Goal: Task Accomplishment & Management: Manage account settings

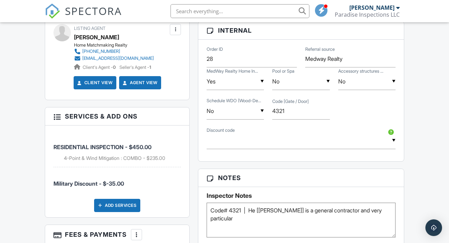
scroll to position [475, 0]
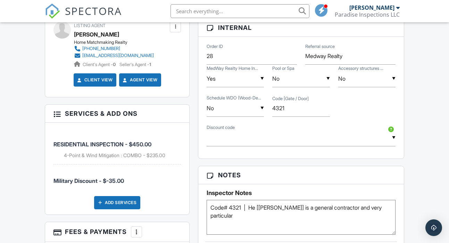
click at [217, 138] on div "▼ Realtor15 - 15.0% off - Realtor 15% Discount Realtor15 - 15.0% off - Realtor …" at bounding box center [301, 137] width 188 height 17
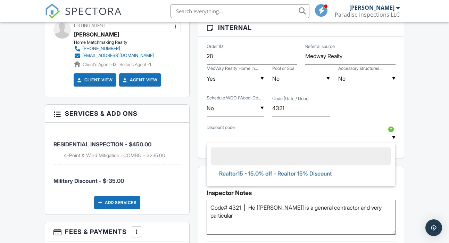
click at [217, 138] on input "text" at bounding box center [301, 137] width 188 height 17
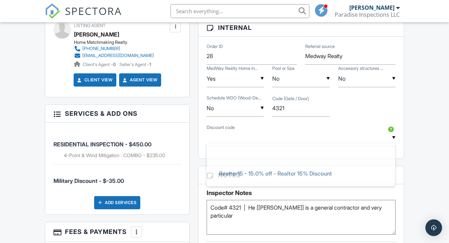
click at [382, 112] on div "▼ No Yes No Yes No Schedule WDO (Wood-De... Code [Gate / Door] 4321" at bounding box center [300, 109] width 197 height 30
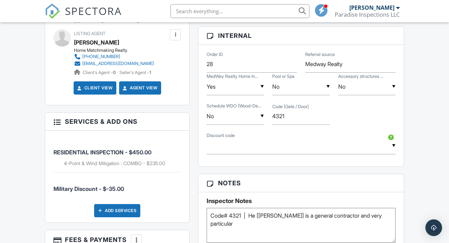
click at [55, 122] on div at bounding box center [56, 121] width 7 height 7
click at [59, 121] on div at bounding box center [56, 121] width 7 height 7
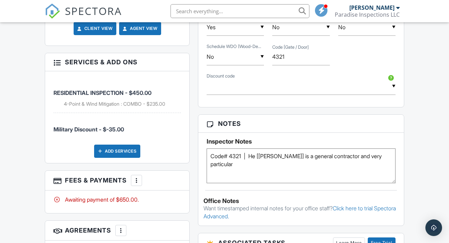
scroll to position [536, 0]
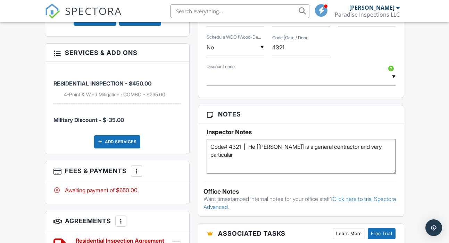
click at [141, 174] on div "More" at bounding box center [136, 170] width 11 height 11
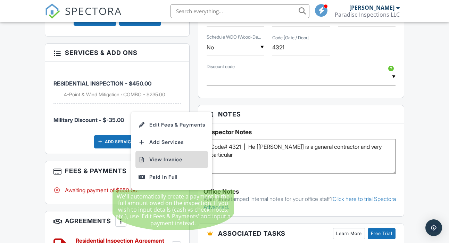
click at [165, 155] on li "View Invoice" at bounding box center [171, 159] width 73 height 17
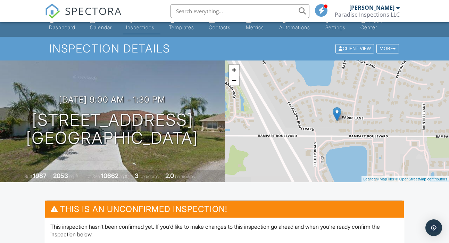
scroll to position [0, 0]
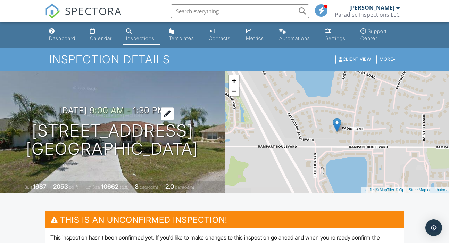
click at [174, 107] on div at bounding box center [167, 113] width 13 height 13
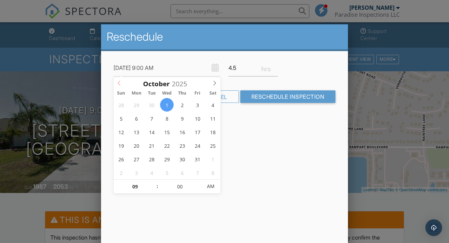
click at [120, 84] on icon at bounding box center [119, 83] width 5 height 5
type input "[DATE] 9:00 AM"
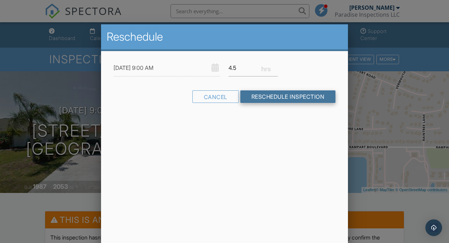
click at [276, 93] on input "Reschedule Inspection" at bounding box center [287, 96] width 95 height 12
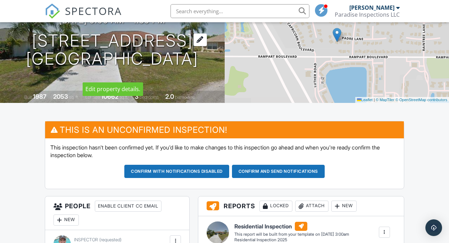
scroll to position [132, 0]
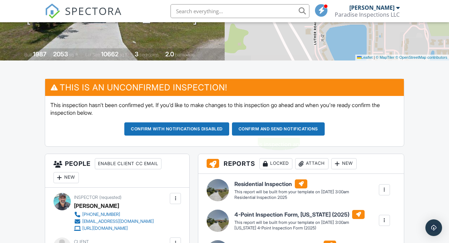
click at [245, 128] on button "Confirm and send notifications" at bounding box center [278, 128] width 93 height 13
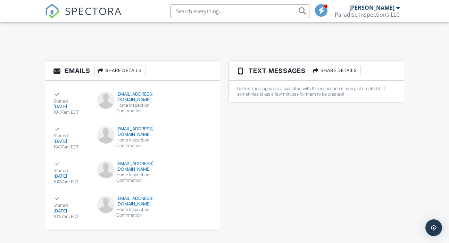
scroll to position [850, 0]
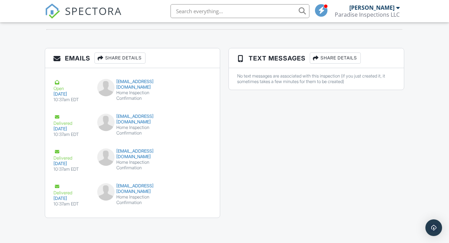
scroll to position [883, 0]
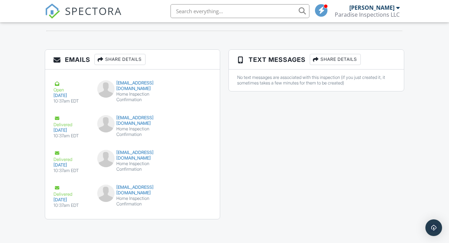
scroll to position [883, 0]
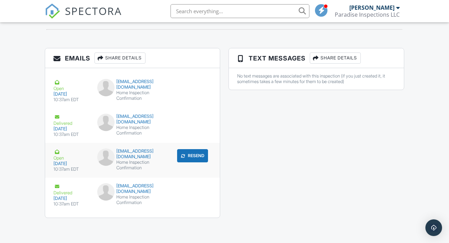
click at [60, 148] on div "Open" at bounding box center [70, 154] width 35 height 12
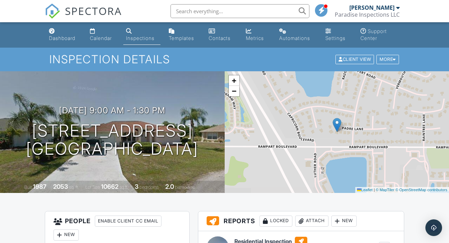
click at [299, 35] on div "Automations" at bounding box center [294, 38] width 31 height 6
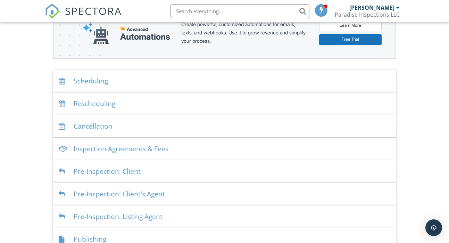
click at [133, 85] on div "Scheduling" at bounding box center [224, 81] width 342 height 23
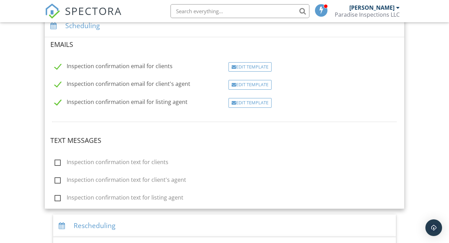
scroll to position [163, 0]
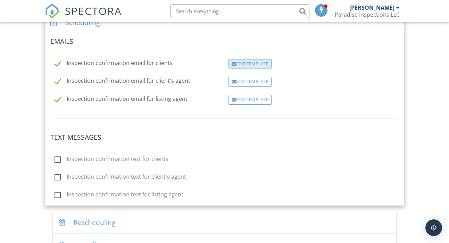
click at [244, 66] on div "Edit Template" at bounding box center [249, 64] width 43 height 10
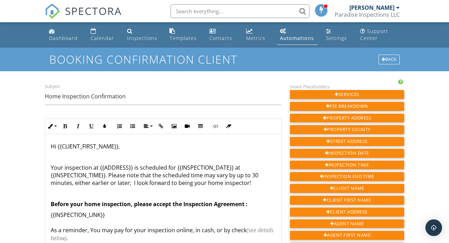
click at [299, 37] on div "Automations" at bounding box center [297, 38] width 34 height 7
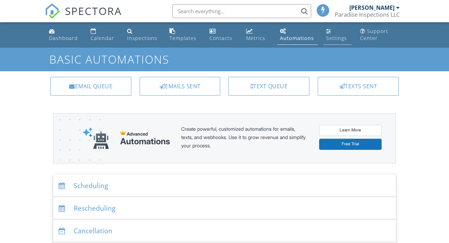
click at [333, 39] on div "Settings" at bounding box center [336, 38] width 21 height 7
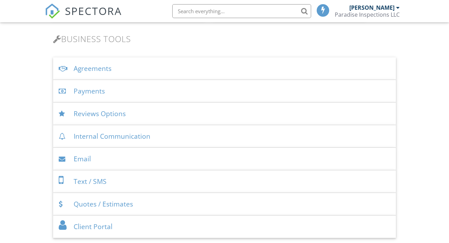
click at [117, 155] on div "Email" at bounding box center [224, 159] width 342 height 23
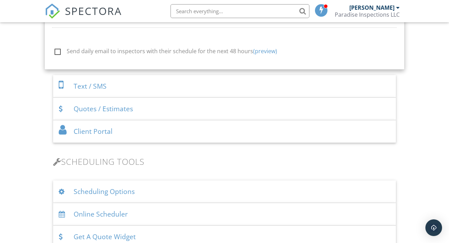
scroll to position [781, 0]
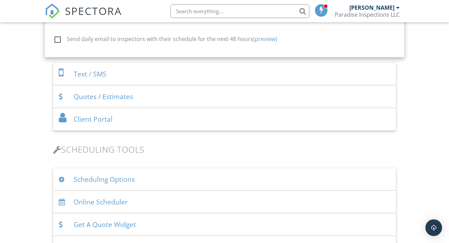
click at [135, 108] on div "Quotes / Estimates" at bounding box center [224, 96] width 342 height 23
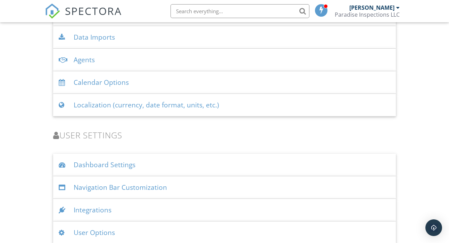
scroll to position [1014, 0]
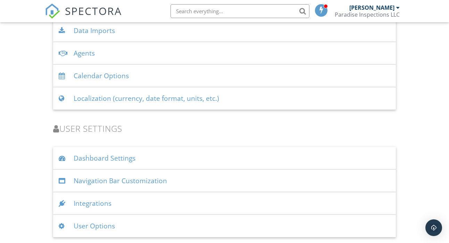
click at [141, 154] on div "Dashboard Settings" at bounding box center [224, 158] width 342 height 23
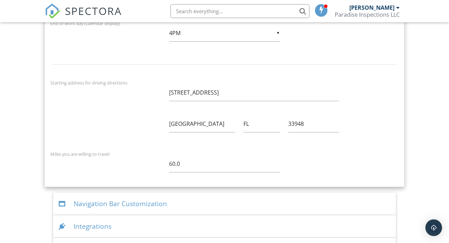
scroll to position [1395, 0]
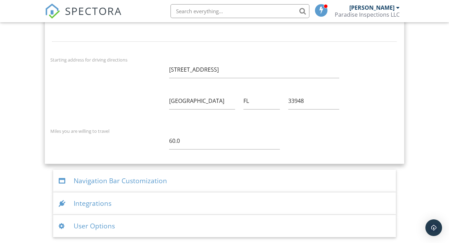
click at [109, 221] on div "User Options" at bounding box center [224, 225] width 342 height 23
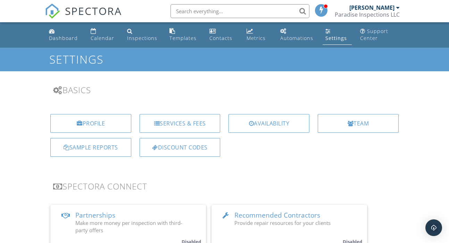
click at [336, 33] on link "Settings" at bounding box center [336, 35] width 29 height 20
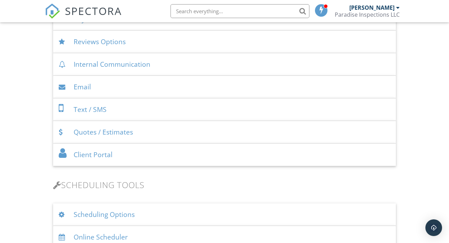
scroll to position [302, 0]
click at [151, 128] on div "Quotes / Estimates" at bounding box center [224, 130] width 342 height 23
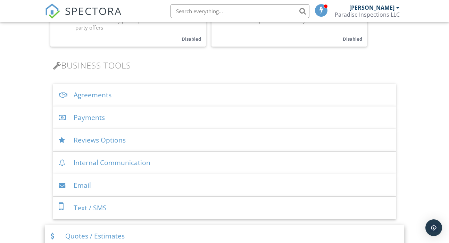
scroll to position [199, 0]
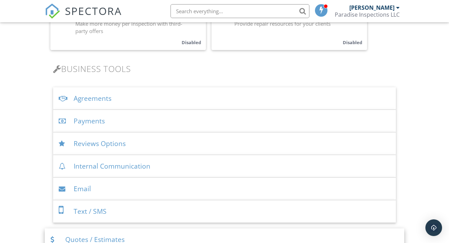
click at [159, 138] on div "Reviews Options" at bounding box center [224, 143] width 342 height 23
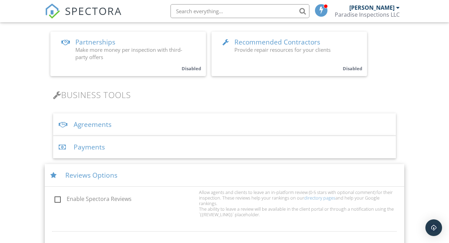
scroll to position [172, 0]
click at [133, 128] on div "Agreements" at bounding box center [224, 125] width 342 height 23
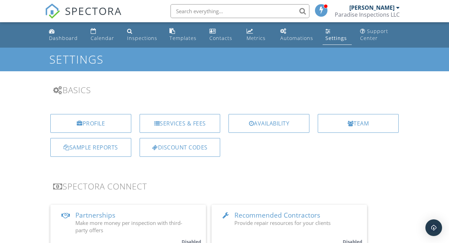
click at [312, 38] on div "Automations" at bounding box center [296, 38] width 33 height 7
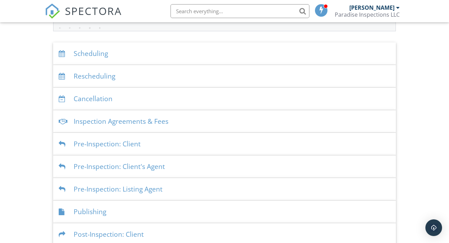
scroll to position [134, 0]
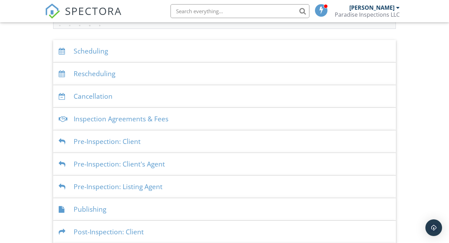
click at [93, 142] on div "Pre-Inspection: Client" at bounding box center [224, 141] width 342 height 23
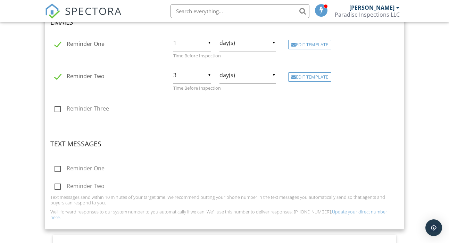
scroll to position [251, 0]
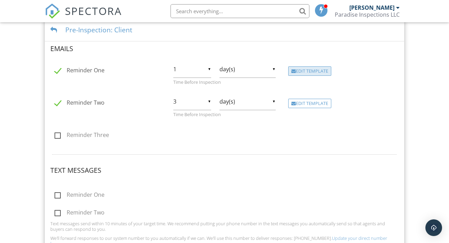
click at [314, 69] on div "Edit Template" at bounding box center [309, 71] width 43 height 10
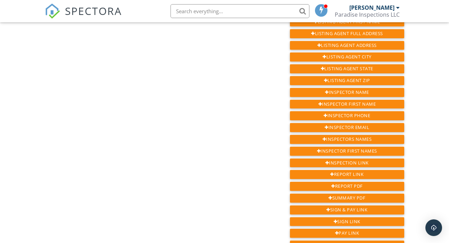
scroll to position [297, 0]
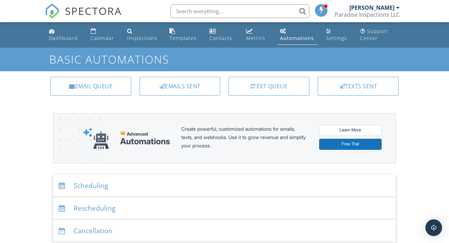
click at [397, 8] on div at bounding box center [397, 8] width 3 height 6
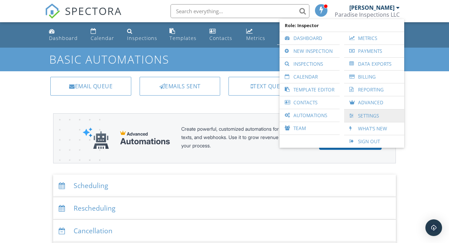
click at [357, 115] on link "Settings" at bounding box center [373, 115] width 53 height 12
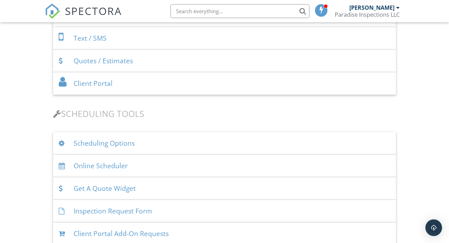
scroll to position [374, 0]
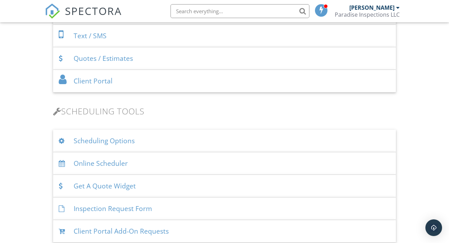
click at [120, 139] on div "Scheduling Options" at bounding box center [224, 140] width 342 height 23
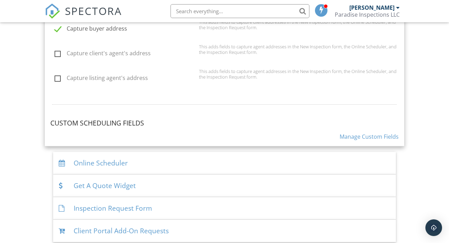
scroll to position [664, 0]
click at [348, 140] on link "Manage Custom Fields" at bounding box center [368, 136] width 59 height 8
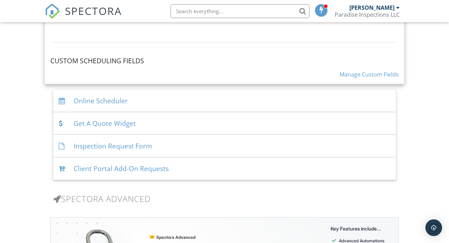
scroll to position [731, 0]
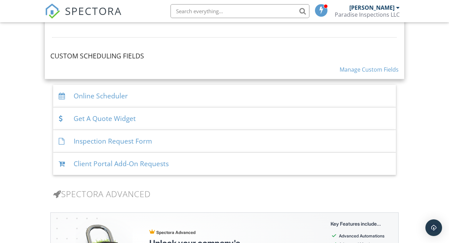
click at [222, 148] on div "Inspection Request Form" at bounding box center [224, 141] width 342 height 23
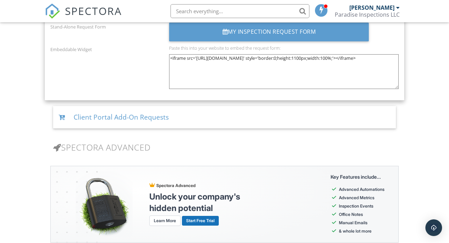
scroll to position [1072, 0]
click at [161, 124] on div "Client Portal Add-On Requests" at bounding box center [224, 117] width 342 height 23
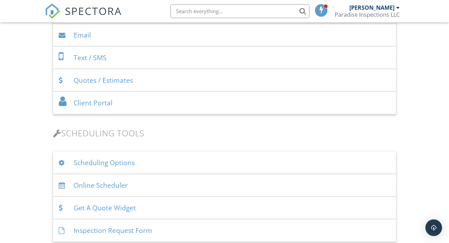
scroll to position [350, 0]
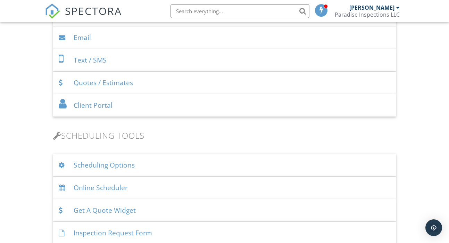
click at [130, 161] on div "Scheduling Options" at bounding box center [224, 165] width 342 height 23
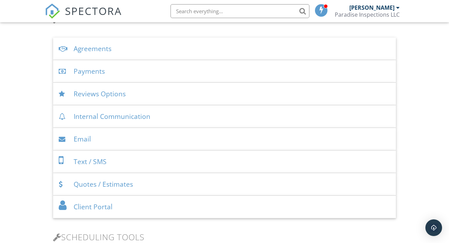
scroll to position [238, 0]
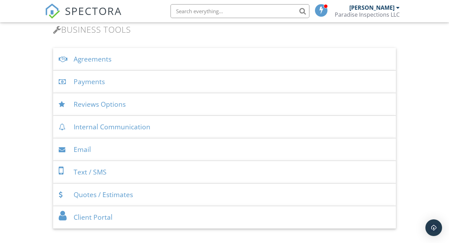
click at [133, 153] on div "Email" at bounding box center [224, 149] width 342 height 23
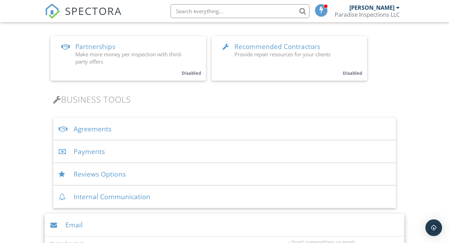
scroll to position [164, 0]
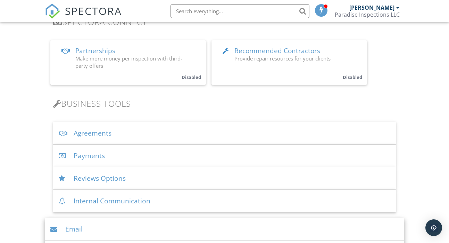
click at [133, 152] on div "Payments" at bounding box center [224, 155] width 342 height 23
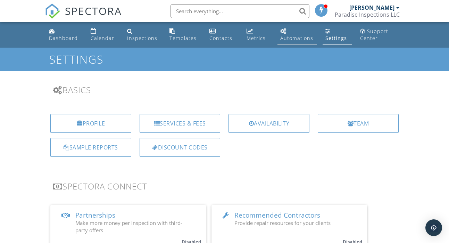
click at [293, 36] on div "Automations" at bounding box center [296, 38] width 33 height 7
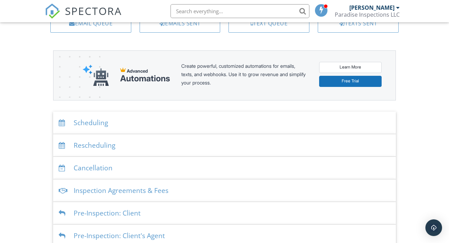
scroll to position [58, 0]
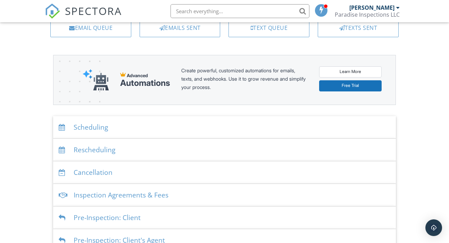
click at [164, 125] on div "Scheduling" at bounding box center [224, 127] width 342 height 23
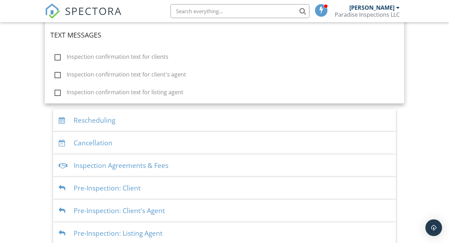
click at [164, 125] on div "Rescheduling" at bounding box center [224, 120] width 342 height 23
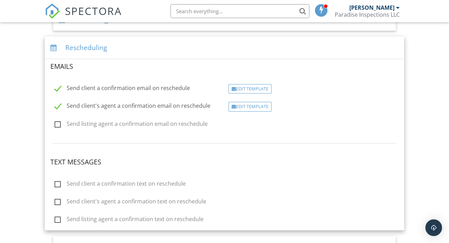
scroll to position [165, 0]
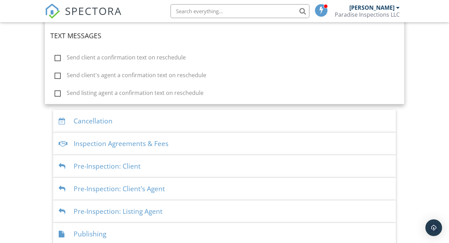
click at [164, 125] on div "Cancellation" at bounding box center [224, 121] width 342 height 23
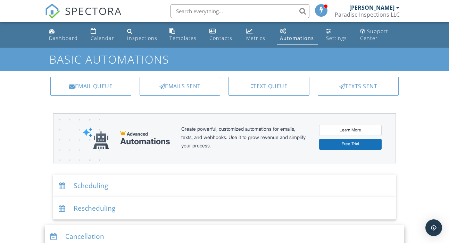
click at [359, 92] on div "Texts Sent" at bounding box center [358, 86] width 81 height 19
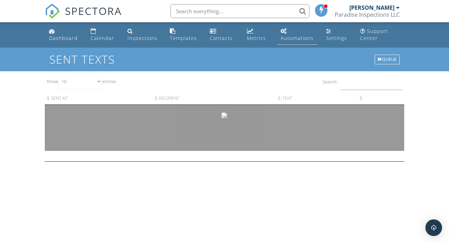
click at [293, 38] on div "Automations" at bounding box center [296, 38] width 33 height 7
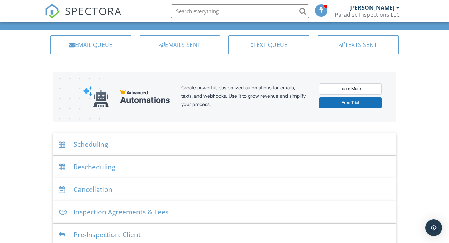
scroll to position [42, 0]
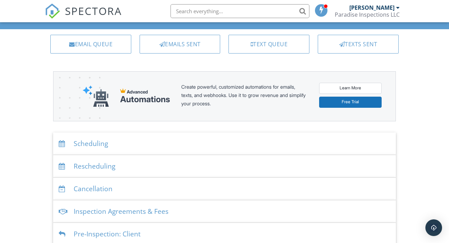
click at [151, 148] on div "Scheduling" at bounding box center [224, 143] width 342 height 23
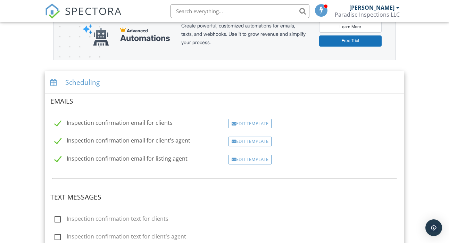
scroll to position [109, 0]
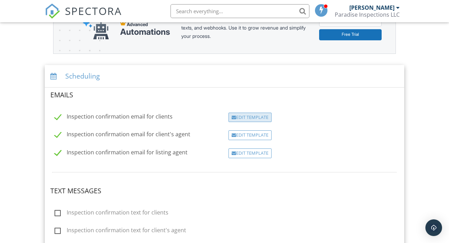
click at [235, 117] on div at bounding box center [233, 117] width 5 height 5
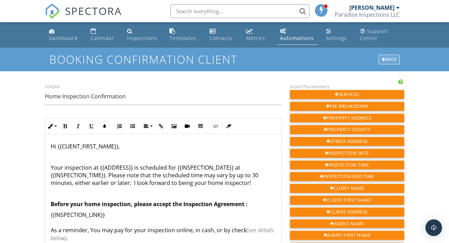
click at [381, 58] on div at bounding box center [383, 59] width 4 height 5
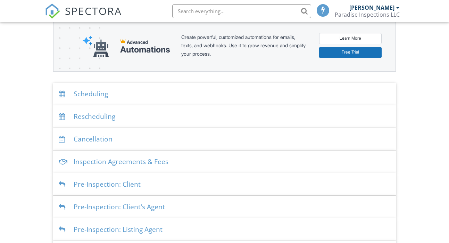
scroll to position [92, 0]
click at [144, 185] on div "Pre-Inspection: Client" at bounding box center [224, 184] width 342 height 23
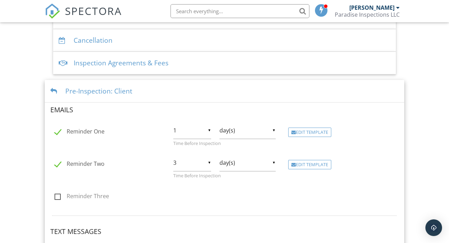
scroll to position [198, 0]
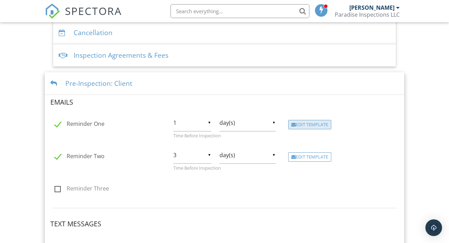
click at [304, 123] on div "Edit Template" at bounding box center [309, 125] width 43 height 10
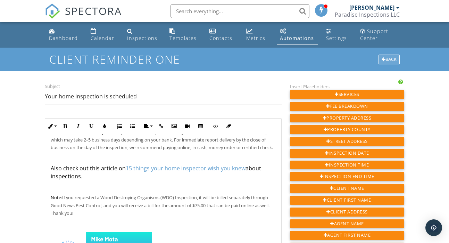
click at [385, 59] on div "Back" at bounding box center [388, 59] width 21 height 10
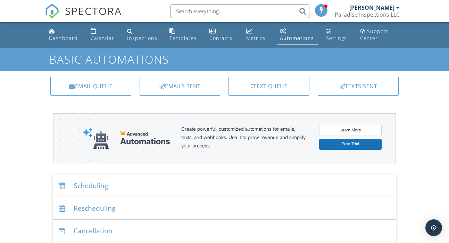
click at [399, 7] on div at bounding box center [397, 8] width 3 height 6
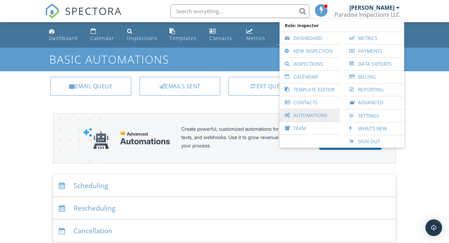
click at [303, 117] on link "Automations" at bounding box center [309, 115] width 53 height 12
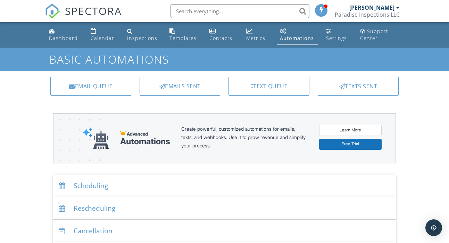
click at [398, 7] on div at bounding box center [397, 8] width 3 height 6
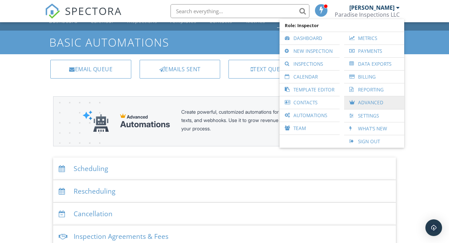
scroll to position [19, 0]
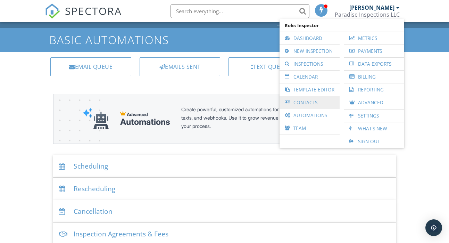
click at [313, 98] on link "Contacts" at bounding box center [309, 102] width 53 height 12
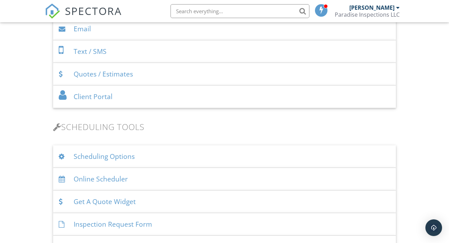
scroll to position [376, 0]
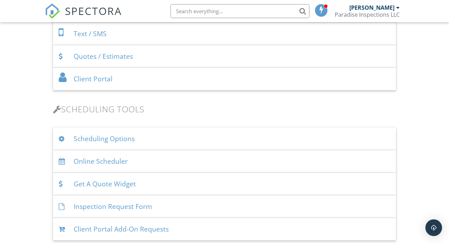
click at [106, 86] on div "Client Portal" at bounding box center [224, 79] width 342 height 23
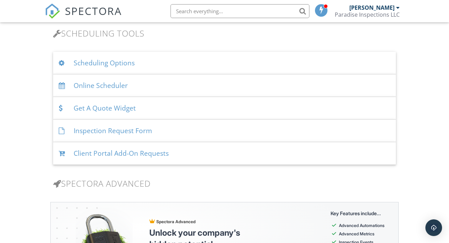
scroll to position [610, 0]
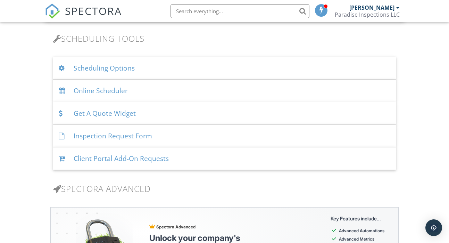
click at [101, 69] on div "Scheduling Options" at bounding box center [224, 68] width 342 height 23
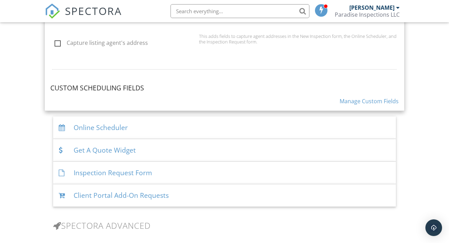
scroll to position [864, 0]
click at [351, 104] on link "Manage Custom Fields" at bounding box center [368, 100] width 59 height 8
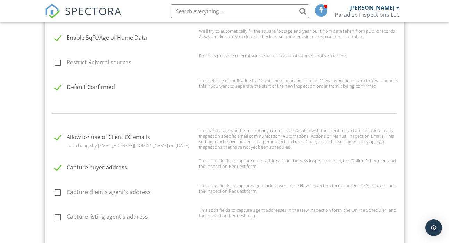
scroll to position [523, 0]
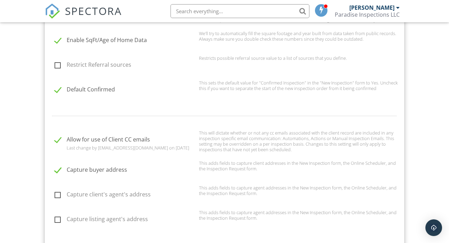
click at [60, 141] on label "Allow for use of Client CC emails" at bounding box center [124, 140] width 140 height 9
click at [55, 142] on label "Allow for use of Client CC emails" at bounding box center [124, 140] width 140 height 9
click at [55, 142] on input "Allow for use of Client CC emails" at bounding box center [52, 140] width 5 height 5
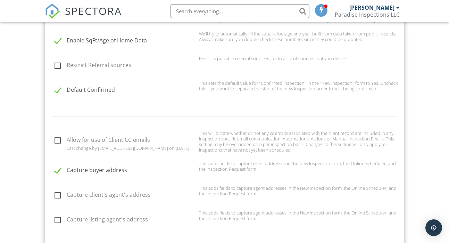
checkbox input "true"
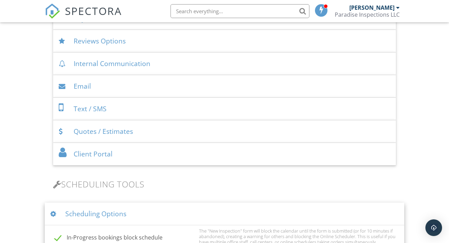
scroll to position [301, 0]
click at [70, 135] on div "Quotes / Estimates" at bounding box center [224, 131] width 342 height 23
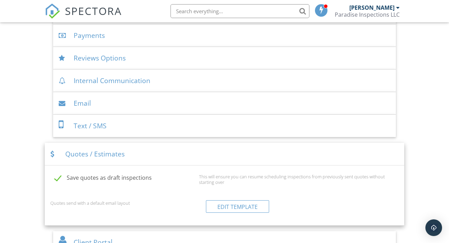
scroll to position [284, 0]
click at [70, 135] on div "Text / SMS" at bounding box center [224, 126] width 342 height 23
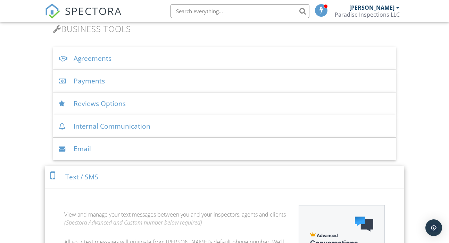
scroll to position [221, 0]
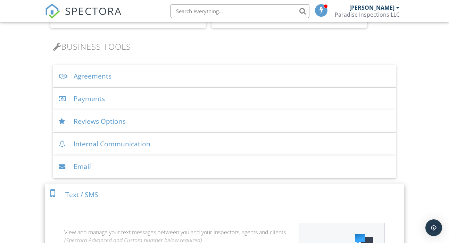
click at [70, 142] on div "Internal Communication" at bounding box center [224, 144] width 342 height 23
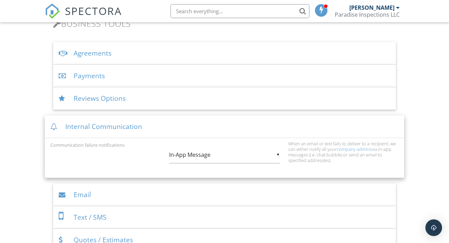
scroll to position [252, 0]
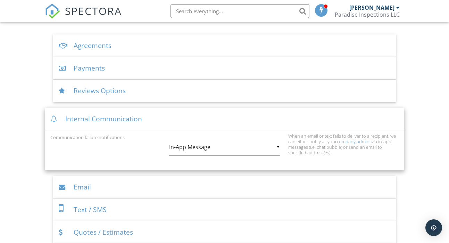
click at [210, 151] on div "▼ In-App Message In-App Message Email In-App Message Email" at bounding box center [224, 146] width 110 height 17
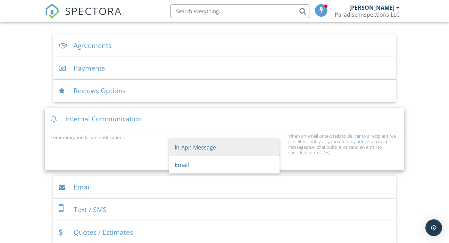
click at [158, 144] on div "Communication failure notifications ▼ In-App Message In-App Message Email In-Ap…" at bounding box center [224, 148] width 356 height 31
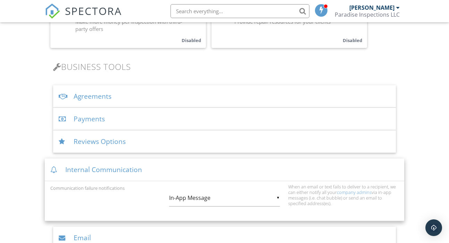
scroll to position [201, 0]
click at [154, 144] on div "Reviews Options" at bounding box center [224, 141] width 342 height 23
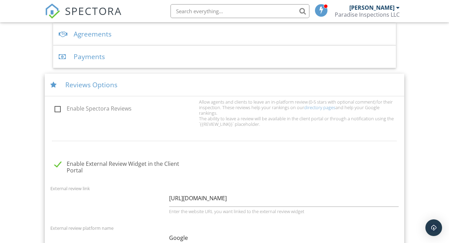
scroll to position [199, 0]
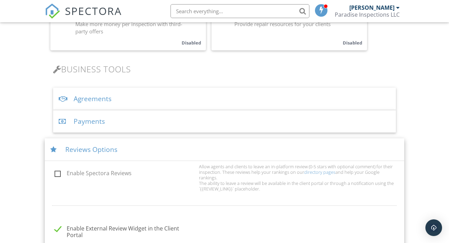
click at [112, 122] on div "Payments" at bounding box center [224, 121] width 342 height 23
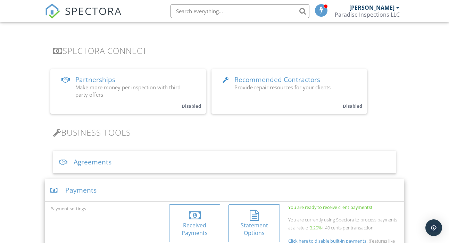
scroll to position [129, 0]
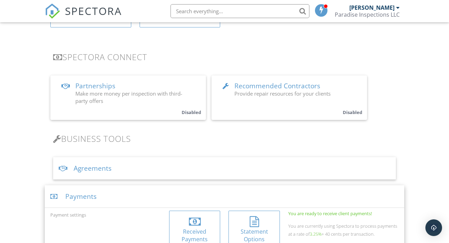
click at [103, 160] on div "Agreements" at bounding box center [224, 168] width 342 height 23
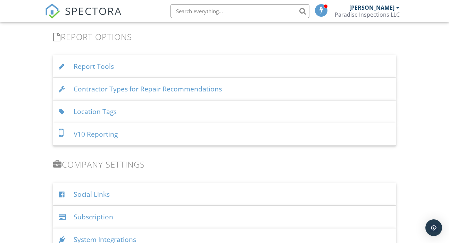
scroll to position [1212, 0]
click at [98, 74] on div "Report Tools" at bounding box center [224, 65] width 342 height 23
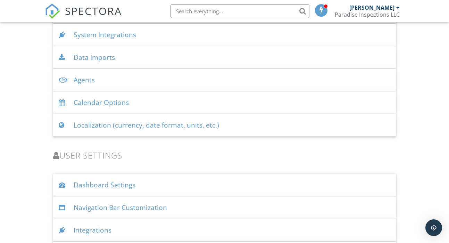
scroll to position [1614, 0]
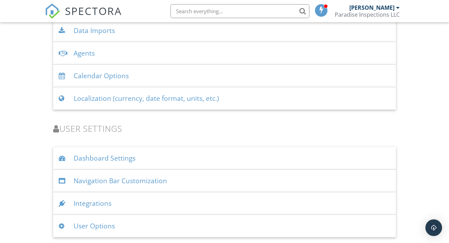
click at [115, 196] on div "Integrations" at bounding box center [224, 203] width 342 height 23
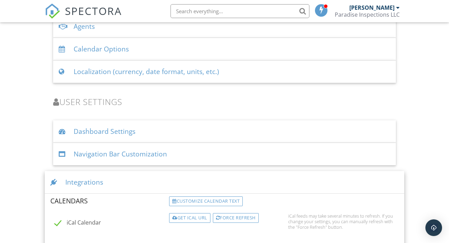
scroll to position [1631, 0]
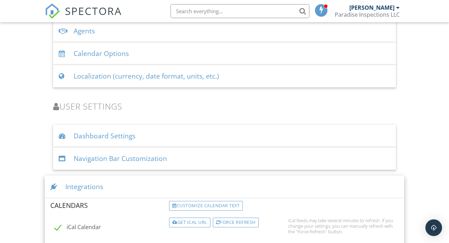
click at [120, 170] on div "Navigation Bar Customization" at bounding box center [224, 158] width 342 height 23
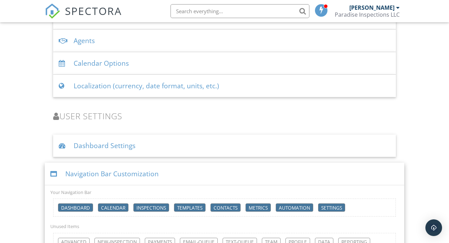
scroll to position [1575, 0]
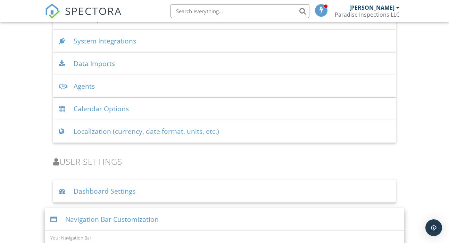
click at [108, 195] on div "Dashboard Settings" at bounding box center [224, 191] width 342 height 23
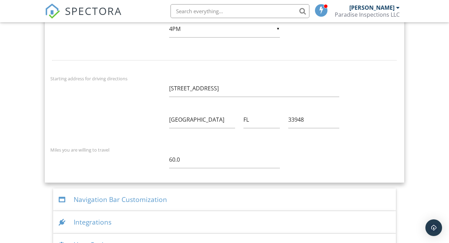
scroll to position [1994, 0]
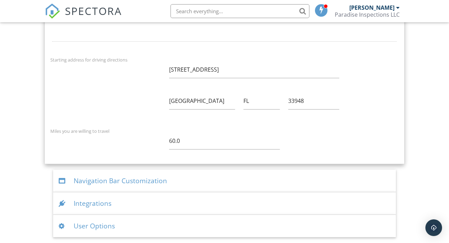
click at [102, 218] on div "User Options" at bounding box center [224, 225] width 342 height 23
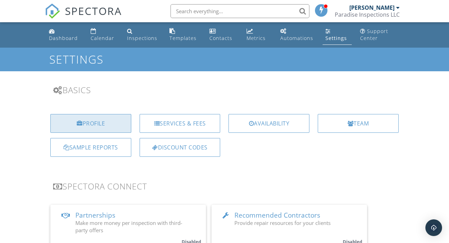
click at [84, 130] on div "Profile" at bounding box center [90, 123] width 81 height 19
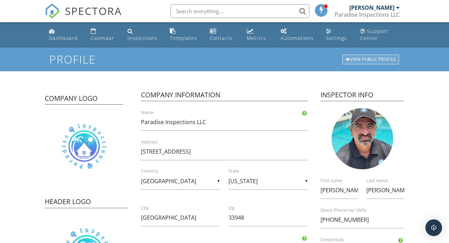
click at [370, 62] on div "View Public Profile" at bounding box center [370, 59] width 57 height 10
click at [67, 41] on div "Dashboard" at bounding box center [63, 38] width 29 height 7
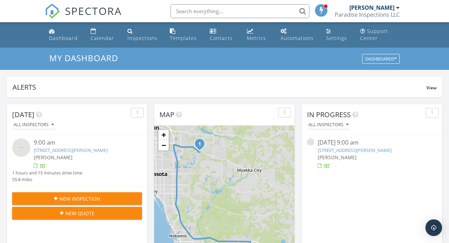
scroll to position [75, 0]
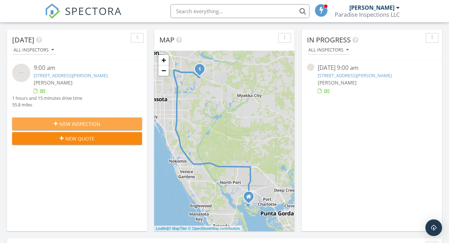
click at [85, 125] on span "New Inspection" at bounding box center [79, 123] width 41 height 7
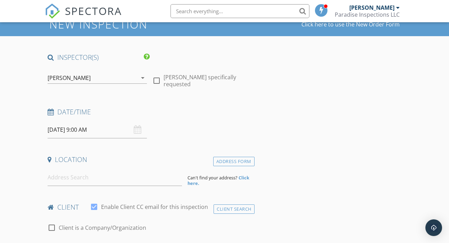
scroll to position [58, 0]
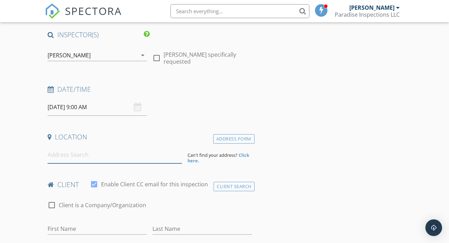
click at [71, 157] on input at bounding box center [115, 154] width 134 height 17
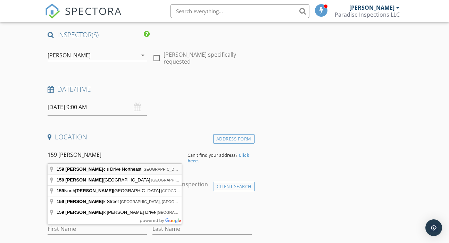
type input "[STREET_ADDRESS][PERSON_NAME]"
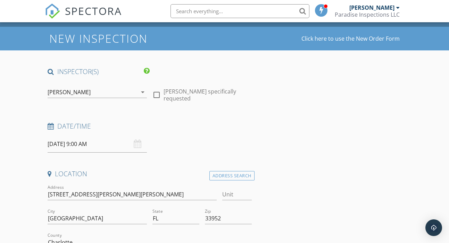
scroll to position [64, 0]
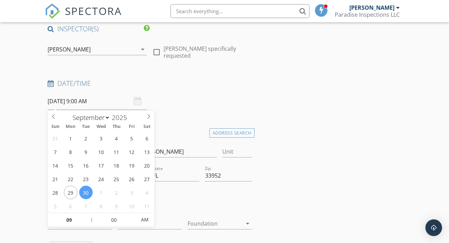
click at [76, 107] on input "[DATE] 9:00 AM" at bounding box center [97, 101] width 99 height 17
select select "9"
click at [213, 82] on h4 "Date/Time" at bounding box center [150, 83] width 204 height 9
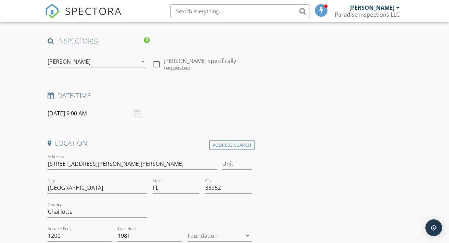
click at [71, 108] on input "10/29/2025 9:00 AM" at bounding box center [97, 113] width 99 height 17
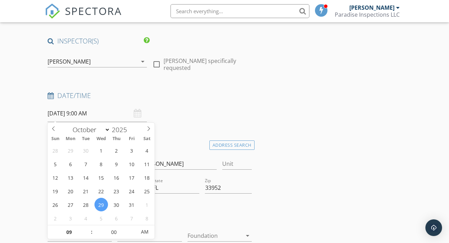
scroll to position [52, 0]
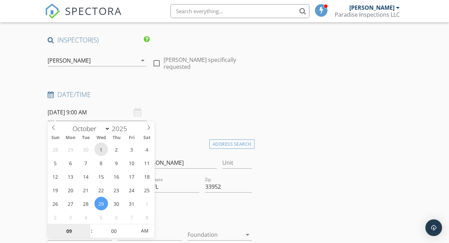
type input "[DATE] 9:00 AM"
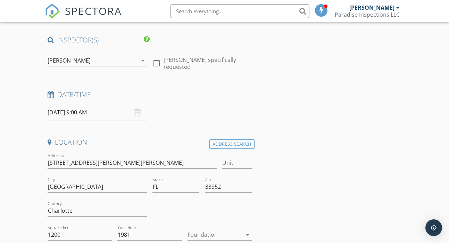
click at [191, 108] on div "Date/Time 10/01/2025 9:00 AM" at bounding box center [149, 105] width 209 height 31
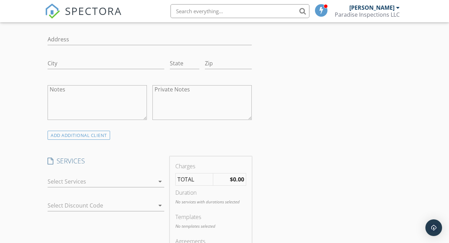
scroll to position [459, 0]
click at [100, 185] on div at bounding box center [101, 182] width 107 height 11
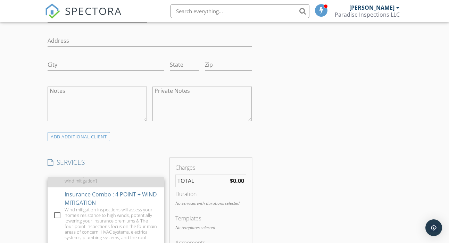
scroll to position [28, 0]
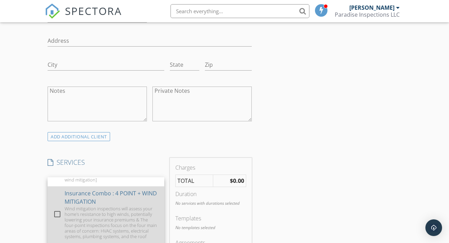
click at [55, 213] on div at bounding box center [57, 214] width 12 height 12
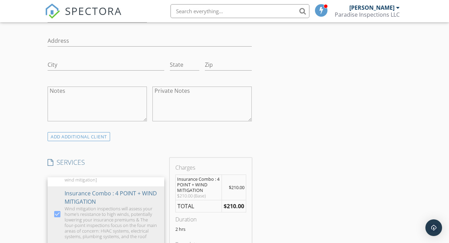
click at [145, 148] on div "INSPECTOR(S) check_box Mike Mota PRIMARY Mike Mota arrow_drop_down check_box_ou…" at bounding box center [149, 241] width 209 height 1225
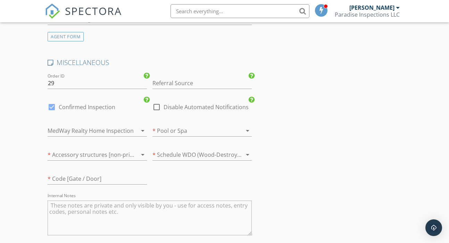
scroll to position [1024, 0]
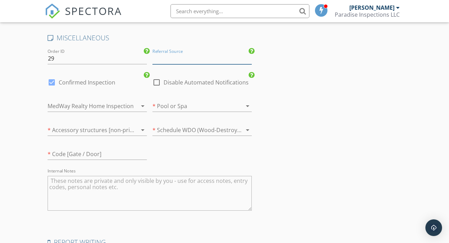
click at [189, 56] on input "Referral Source" at bounding box center [201, 58] width 99 height 11
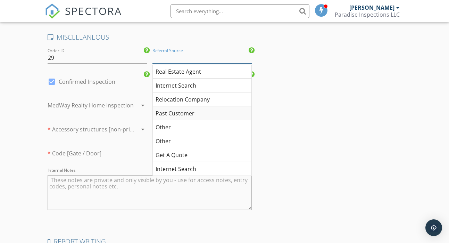
scroll to position [1019, 0]
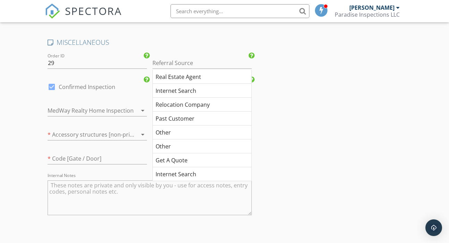
click at [194, 135] on div "Other" at bounding box center [202, 132] width 99 height 14
type input "Other"
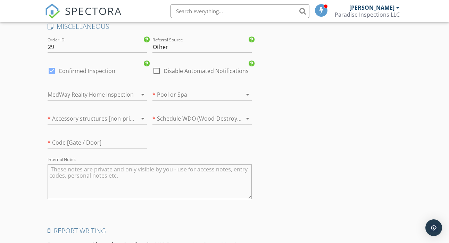
scroll to position [1036, 0]
click at [77, 97] on div at bounding box center [88, 94] width 80 height 11
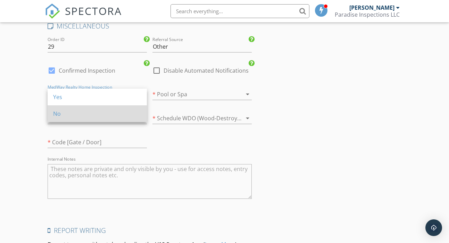
click at [74, 117] on div "No" at bounding box center [97, 113] width 88 height 8
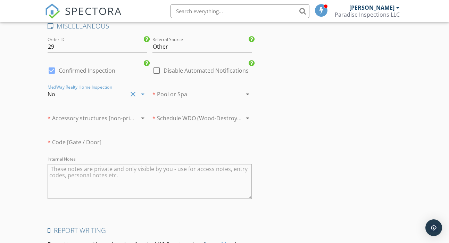
click at [74, 117] on div at bounding box center [88, 117] width 80 height 11
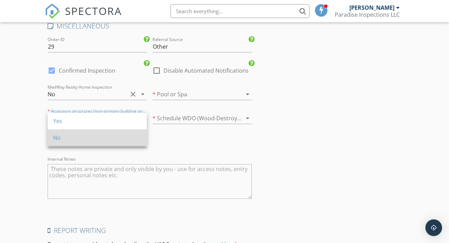
click at [73, 129] on div "No" at bounding box center [97, 137] width 88 height 17
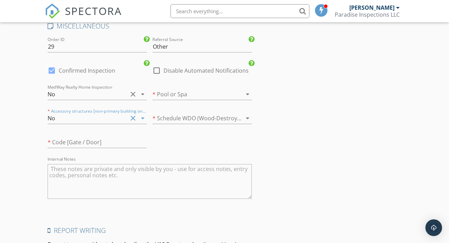
click at [167, 117] on div at bounding box center [192, 117] width 80 height 11
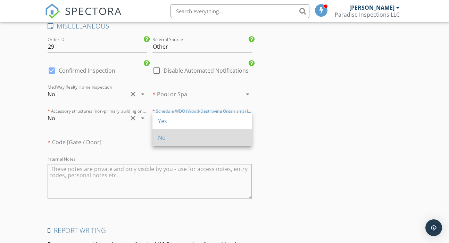
click at [166, 144] on div "No" at bounding box center [202, 137] width 88 height 17
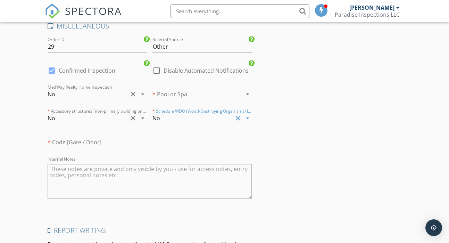
click at [175, 97] on div at bounding box center [192, 94] width 80 height 11
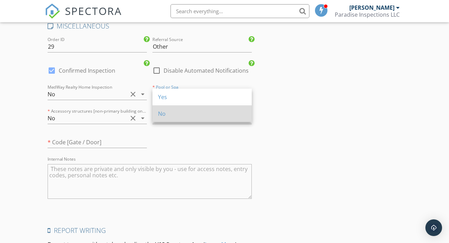
click at [176, 115] on div "No" at bounding box center [202, 113] width 88 height 8
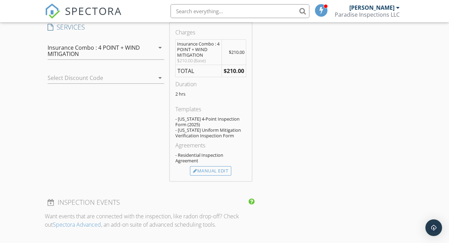
scroll to position [597, 0]
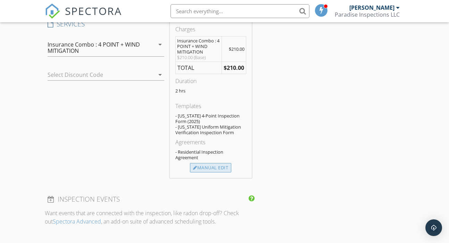
click at [199, 168] on div "Manual Edit" at bounding box center [210, 168] width 41 height 10
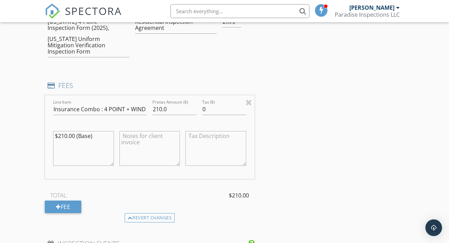
scroll to position [630, 0]
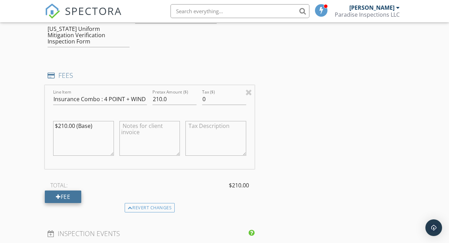
click at [57, 194] on div at bounding box center [58, 197] width 5 height 6
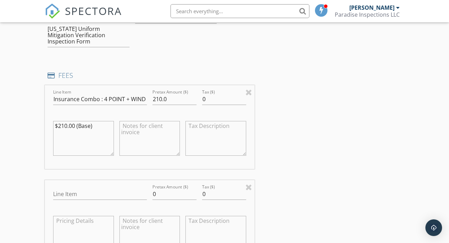
scroll to position [636, 0]
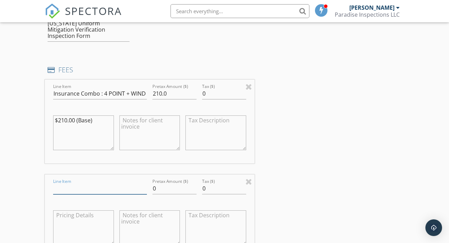
click at [73, 189] on input "Line Item" at bounding box center [100, 188] width 94 height 11
type input "Friends & Family Discount"
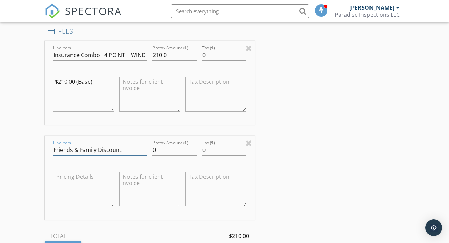
scroll to position [684, 0]
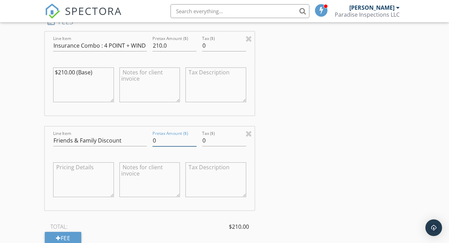
drag, startPoint x: 165, startPoint y: 138, endPoint x: 150, endPoint y: 138, distance: 15.3
click at [150, 138] on div "Pretax Amount ($) 0" at bounding box center [175, 141] width 50 height 24
type input "-5"
drag, startPoint x: 160, startPoint y: 44, endPoint x: 157, endPoint y: 44, distance: 3.8
click at [157, 44] on input "210.0" at bounding box center [174, 45] width 44 height 11
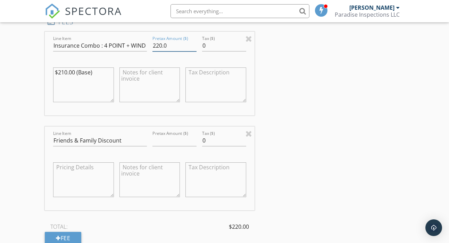
type input "220.0"
click at [161, 142] on input "Pretax Amount ($)" at bounding box center [174, 140] width 44 height 11
type input "-50"
click at [162, 44] on input "220.0" at bounding box center [174, 45] width 44 height 11
type input "225.0"
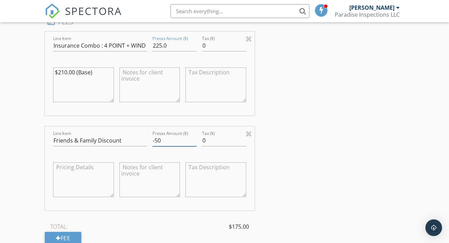
click at [165, 140] on input "-50" at bounding box center [174, 140] width 44 height 11
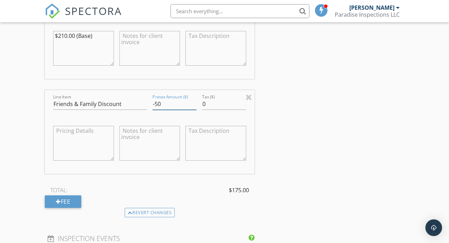
scroll to position [727, 0]
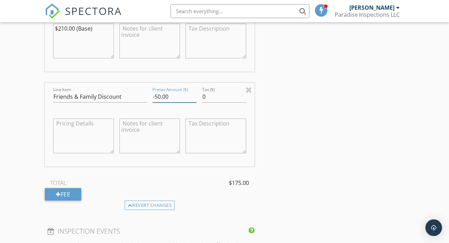
type input "-50.00"
click at [90, 137] on textarea at bounding box center [83, 135] width 60 height 35
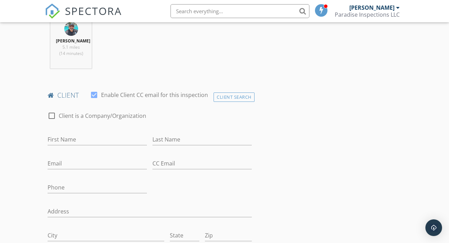
scroll to position [289, 0]
click at [65, 140] on input "First Name" at bounding box center [97, 138] width 99 height 11
type input "Barry"
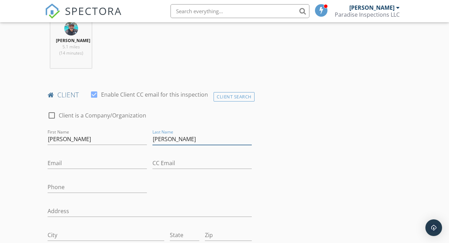
type input "Weiss"
click at [66, 167] on input "Email" at bounding box center [97, 162] width 99 height 11
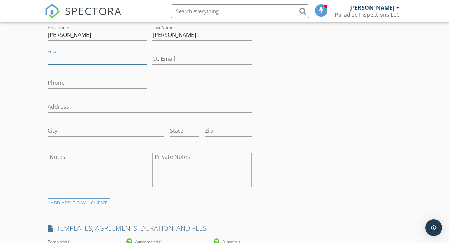
scroll to position [426, 0]
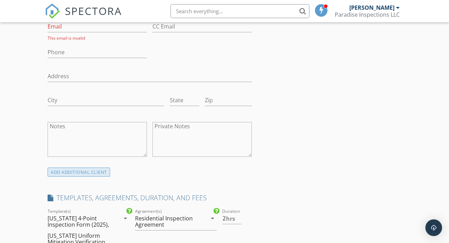
click at [60, 173] on div "ADD ADDITIONAL client" at bounding box center [79, 171] width 62 height 9
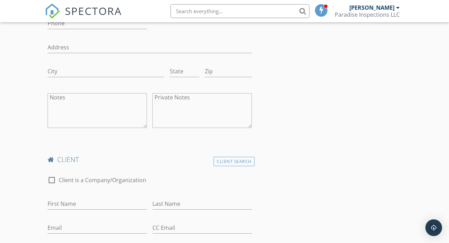
scroll to position [481, 0]
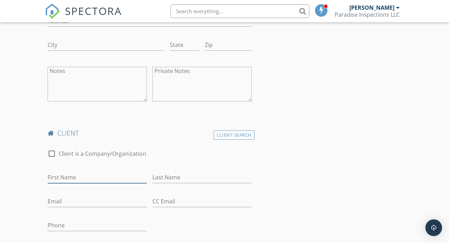
click at [68, 179] on input "First Name" at bounding box center [97, 176] width 99 height 11
type input "Debra"
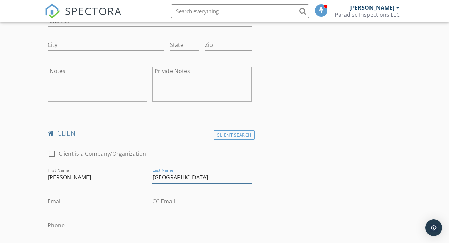
type input "Paris"
click at [58, 226] on input "Phone" at bounding box center [97, 224] width 99 height 11
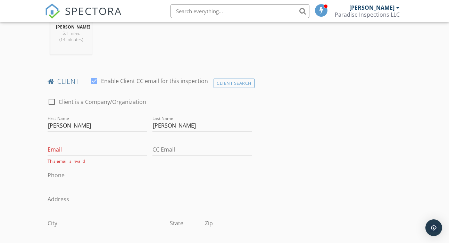
scroll to position [304, 0]
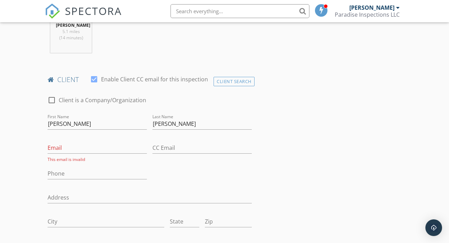
type input "404-543-0425"
click at [64, 173] on input "Phone" at bounding box center [97, 173] width 99 height 11
type input "404-819-4748"
click at [75, 151] on input "Email" at bounding box center [97, 147] width 99 height 11
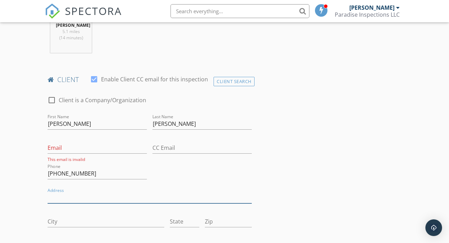
click at [64, 195] on input "Address" at bounding box center [150, 197] width 204 height 11
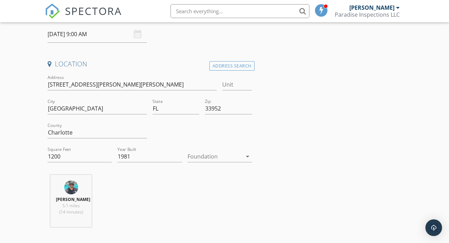
scroll to position [96, 0]
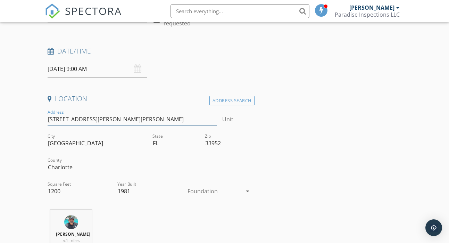
click at [71, 118] on input "159 Francis Dr NE" at bounding box center [132, 118] width 169 height 11
click at [71, 118] on input "[STREET_ADDRESS][PERSON_NAME][PERSON_NAME]" at bounding box center [132, 118] width 169 height 11
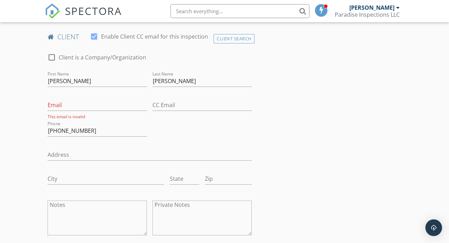
scroll to position [348, 0]
click at [66, 151] on input "Address" at bounding box center [150, 153] width 204 height 11
type input "1200"
type input "1981"
paste input "[STREET_ADDRESS][PERSON_NAME][PERSON_NAME]"
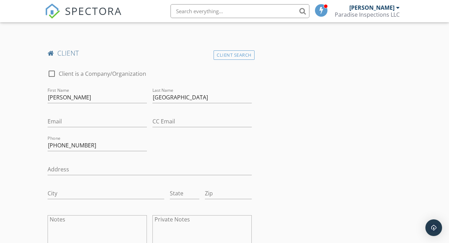
type input "[STREET_ADDRESS][PERSON_NAME][PERSON_NAME]"
click at [65, 169] on input "Address" at bounding box center [150, 168] width 204 height 11
paste input "[STREET_ADDRESS][PERSON_NAME][PERSON_NAME]"
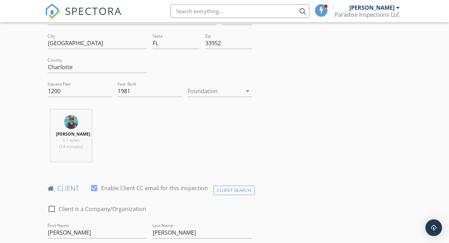
scroll to position [129, 0]
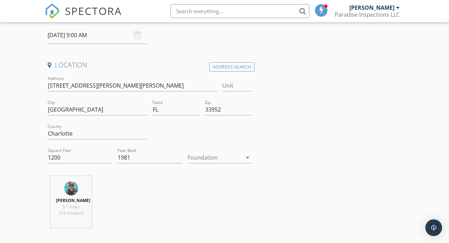
type input "[STREET_ADDRESS][PERSON_NAME][PERSON_NAME]"
click at [64, 111] on input "[GEOGRAPHIC_DATA]" at bounding box center [97, 109] width 99 height 11
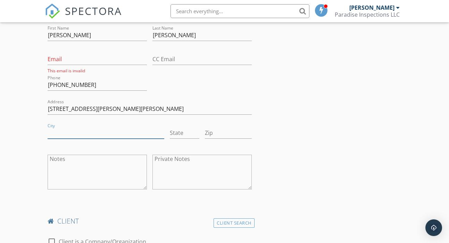
click at [64, 134] on input "City" at bounding box center [106, 132] width 117 height 11
paste input "[GEOGRAPHIC_DATA]"
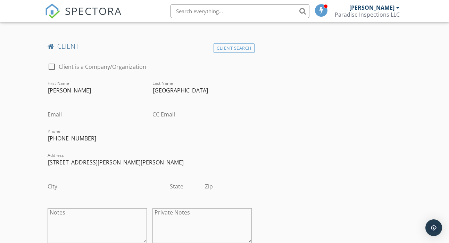
scroll to position [570, 0]
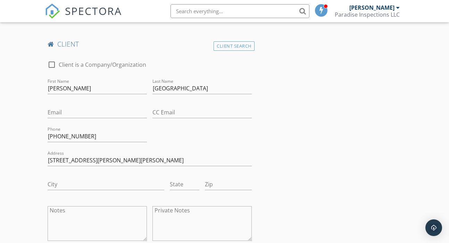
type input "[GEOGRAPHIC_DATA]"
click at [59, 181] on input "City" at bounding box center [106, 183] width 117 height 11
paste input "[GEOGRAPHIC_DATA]"
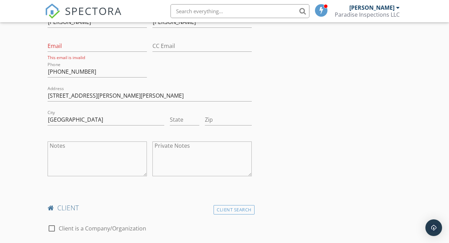
scroll to position [386, 0]
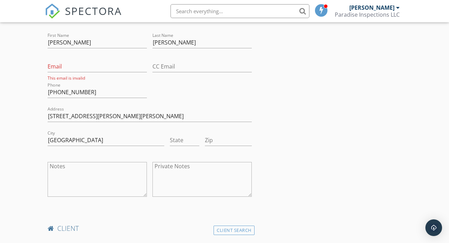
type input "[GEOGRAPHIC_DATA]"
click at [175, 137] on input "State" at bounding box center [185, 139] width 30 height 11
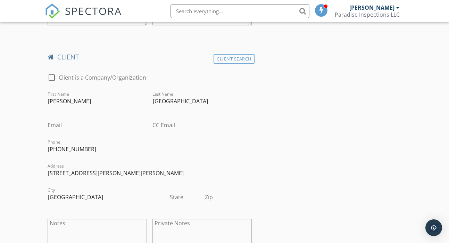
scroll to position [581, 0]
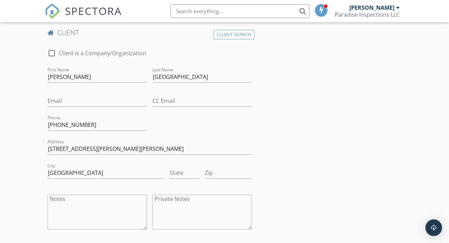
type input "FL"
click at [170, 170] on input "State" at bounding box center [185, 172] width 30 height 11
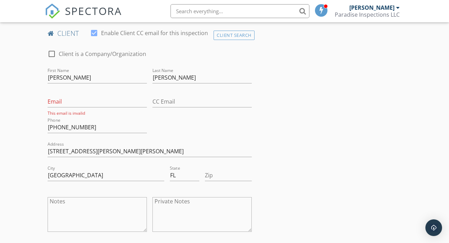
scroll to position [385, 0]
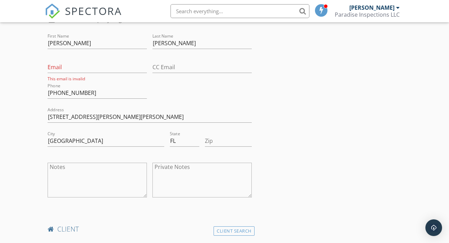
type input "FL"
click at [211, 139] on input "Zip" at bounding box center [228, 140] width 47 height 11
click at [216, 139] on input "33952" at bounding box center [228, 140] width 47 height 11
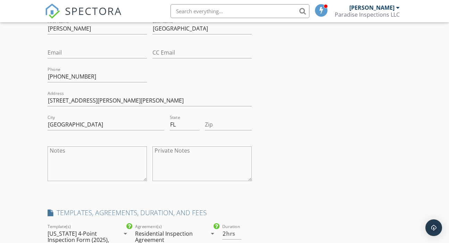
type input "33952"
drag, startPoint x: 217, startPoint y: 129, endPoint x: 228, endPoint y: 129, distance: 11.1
click at [217, 129] on input "Zip" at bounding box center [228, 124] width 47 height 11
paste input "33952"
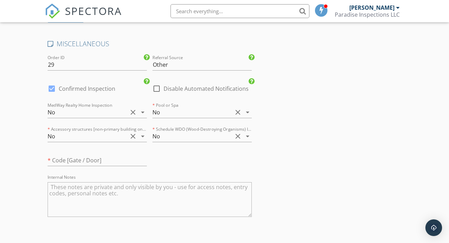
scroll to position [1401, 0]
type input "33952"
click at [54, 89] on div at bounding box center [52, 88] width 12 height 12
checkbox input "false"
checkbox input "true"
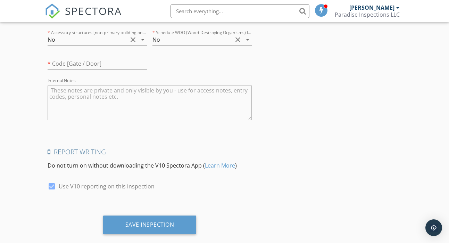
scroll to position [1510, 0]
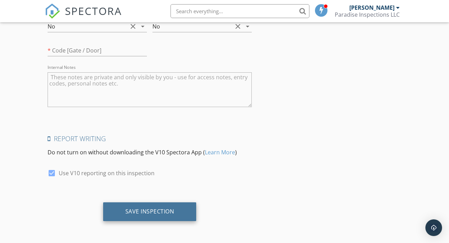
click at [161, 209] on div "Save Inspection" at bounding box center [149, 211] width 49 height 7
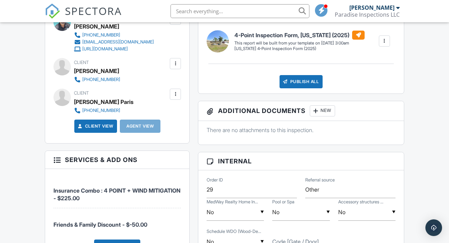
scroll to position [311, 0]
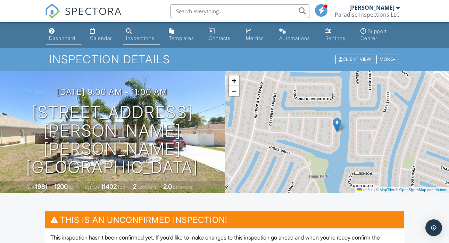
click at [54, 41] on link "Dashboard" at bounding box center [63, 35] width 35 height 20
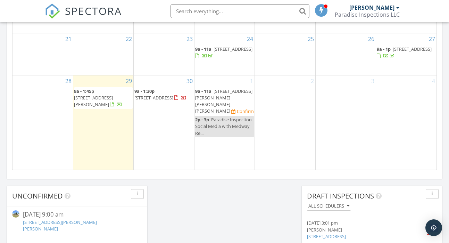
scroll to position [488, 0]
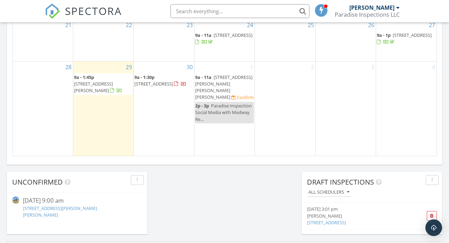
click at [155, 87] on link "9a - 1:30p 25239 Padre Ln, Punta Gorda 33983" at bounding box center [160, 80] width 52 height 13
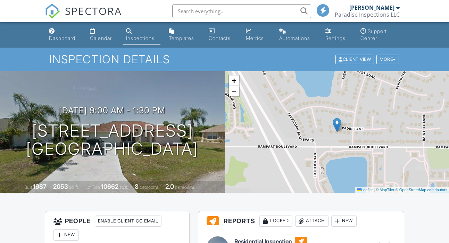
click at [183, 158] on h1 "25239 Padre Ln Punta Gorda, FL 33983" at bounding box center [112, 139] width 172 height 37
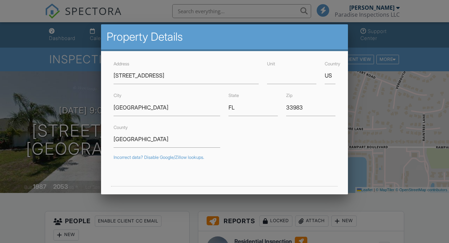
click at [62, 89] on div at bounding box center [224, 116] width 449 height 303
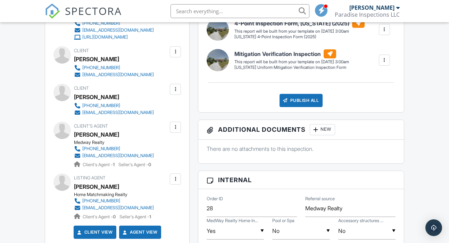
scroll to position [262, 0]
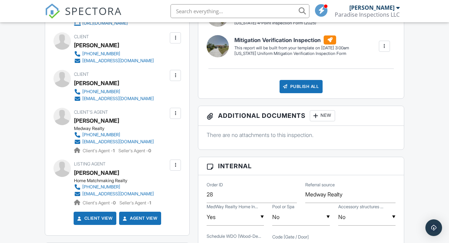
click at [330, 117] on div "New" at bounding box center [322, 115] width 25 height 11
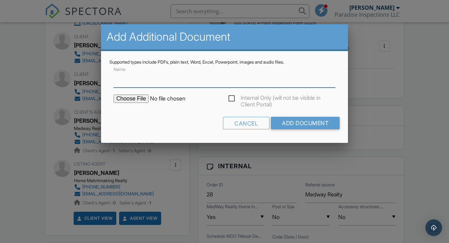
paste input "25239 PADRE LN, PORT CHARLOTTE 33983"
drag, startPoint x: 114, startPoint y: 78, endPoint x: 127, endPoint y: 80, distance: 12.7
click at [114, 78] on input "25239 PADRE LN, PORT CHARLOTTE 33983" at bounding box center [224, 78] width 222 height 17
type input "PERMIT INFO : 25239 PADRE LN, PORT CHARLOTTE 33983"
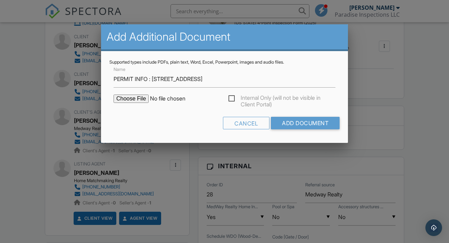
click at [130, 97] on input "file" at bounding box center [172, 98] width 118 height 8
type input "C:\fakepath\25239 PADRE LN, PORT CHARLOTTE 33983.png"
click at [232, 100] on label "Internal Only (will not be visible in Client Portal)" at bounding box center [281, 98] width 107 height 9
click at [232, 100] on input "Internal Only (will not be visible in Client Portal)" at bounding box center [230, 99] width 5 height 5
checkbox input "true"
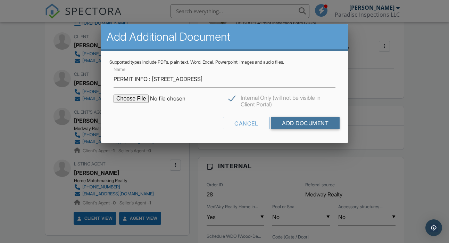
click at [318, 125] on input "Add Document" at bounding box center [305, 123] width 69 height 12
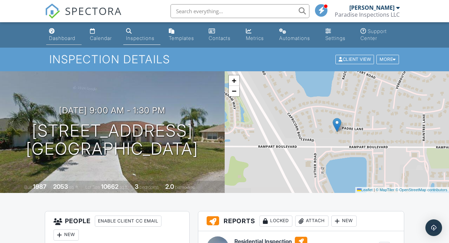
click at [52, 37] on div "Dashboard" at bounding box center [62, 38] width 26 height 6
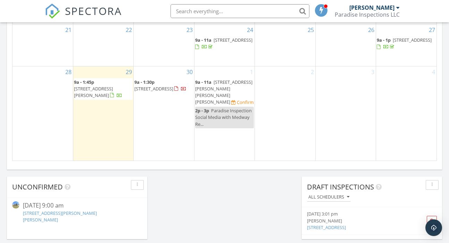
scroll to position [491, 0]
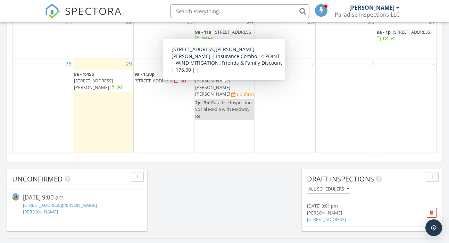
click at [205, 91] on span "[STREET_ADDRESS][PERSON_NAME][PERSON_NAME][PERSON_NAME]" at bounding box center [223, 84] width 57 height 26
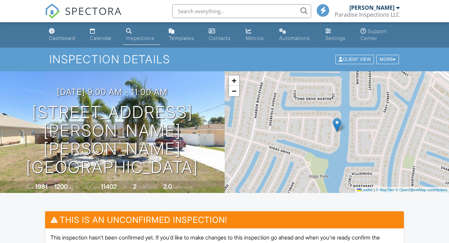
scroll to position [328, 0]
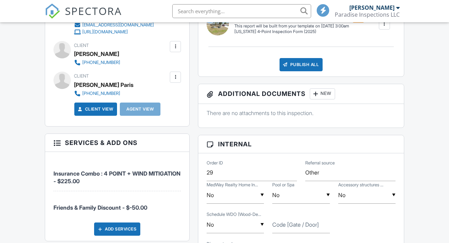
click at [322, 95] on div "New" at bounding box center [322, 93] width 25 height 11
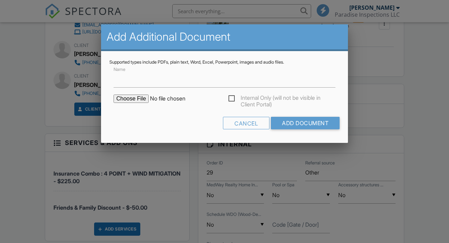
click at [129, 97] on input "file" at bounding box center [172, 98] width 118 height 8
type input "C:\fakepath\[STREET_ADDRESS][PERSON_NAME] .png"
click at [235, 98] on label "Internal Only (will not be visible in Client Portal)" at bounding box center [281, 98] width 107 height 9
click at [233, 98] on input "Internal Only (will not be visible in Client Portal)" at bounding box center [230, 99] width 5 height 5
checkbox input "true"
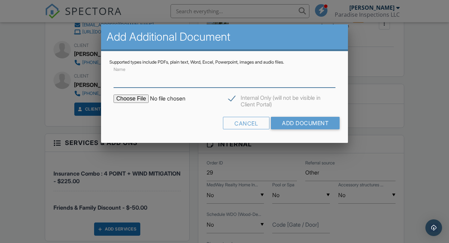
click at [159, 83] on input "Name" at bounding box center [224, 78] width 222 height 17
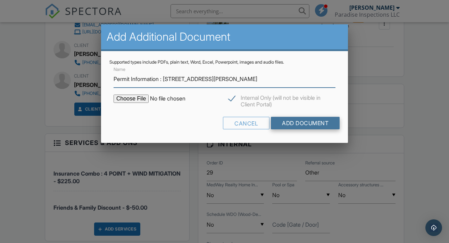
type input "Permit Information : [STREET_ADDRESS][PERSON_NAME]"
click at [297, 117] on input "Add Document" at bounding box center [305, 123] width 69 height 12
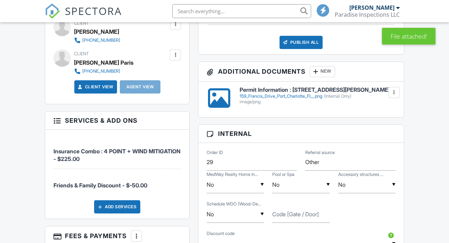
scroll to position [365, 0]
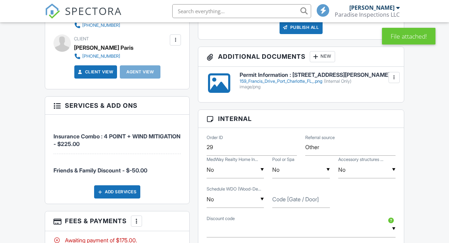
click at [260, 82] on div "159_Francis_Drive_Port_Charlotte_FL_.png (Internal Only)" at bounding box center [317, 81] width 156 height 6
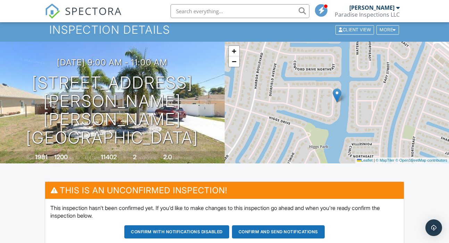
scroll to position [0, 0]
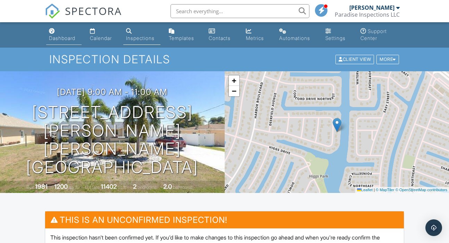
click at [58, 39] on div "Dashboard" at bounding box center [62, 38] width 26 height 6
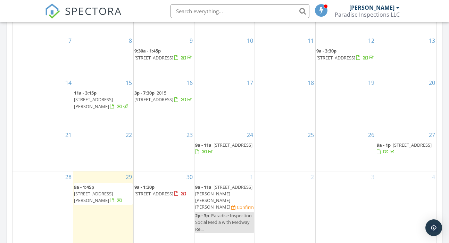
scroll to position [395, 0]
